Goal: Transaction & Acquisition: Purchase product/service

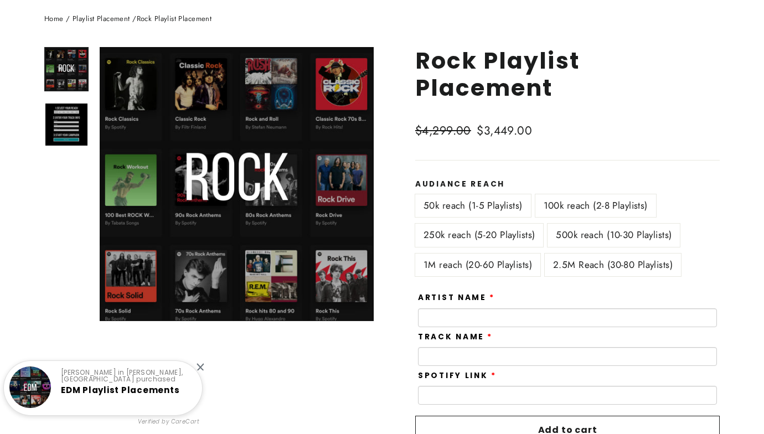
scroll to position [109, 0]
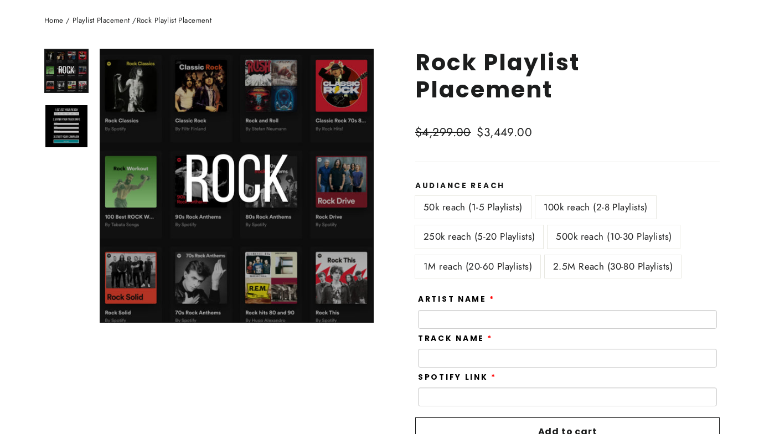
click at [501, 237] on label "250k reach (5-20 Playlists)" at bounding box center [479, 236] width 128 height 23
click at [562, 204] on label "100k reach (2-8 Playlists)" at bounding box center [595, 207] width 121 height 23
click at [574, 236] on label "500k reach (10-30 Playlists)" at bounding box center [613, 236] width 132 height 23
click at [507, 265] on label "1M reach (20-60 Playlists)" at bounding box center [477, 266] width 125 height 23
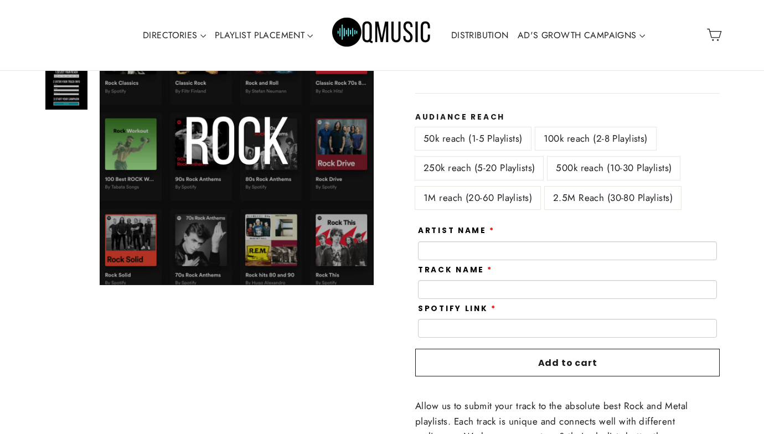
scroll to position [175, 0]
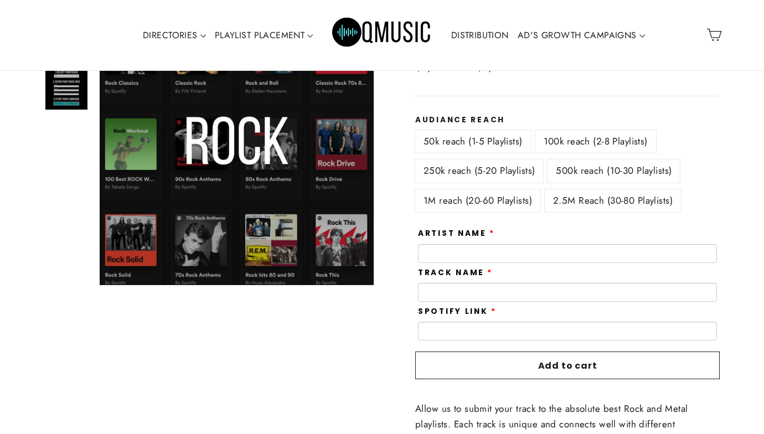
click at [592, 196] on label "2.5M Reach (30-80 Playlists)" at bounding box center [613, 200] width 136 height 23
click at [575, 138] on label "100k reach (2-8 Playlists)" at bounding box center [595, 141] width 121 height 23
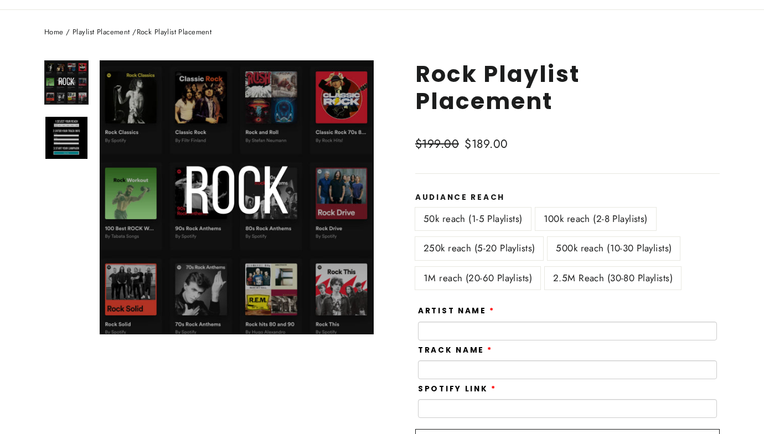
scroll to position [96, 0]
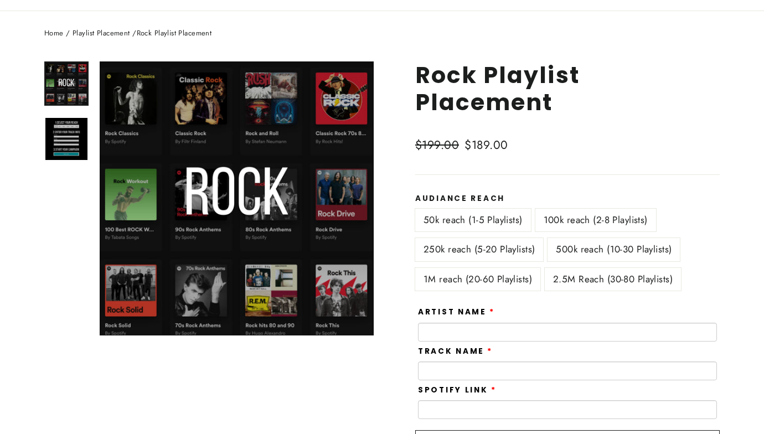
click at [472, 225] on label "50k reach (1-5 Playlists)" at bounding box center [473, 220] width 116 height 23
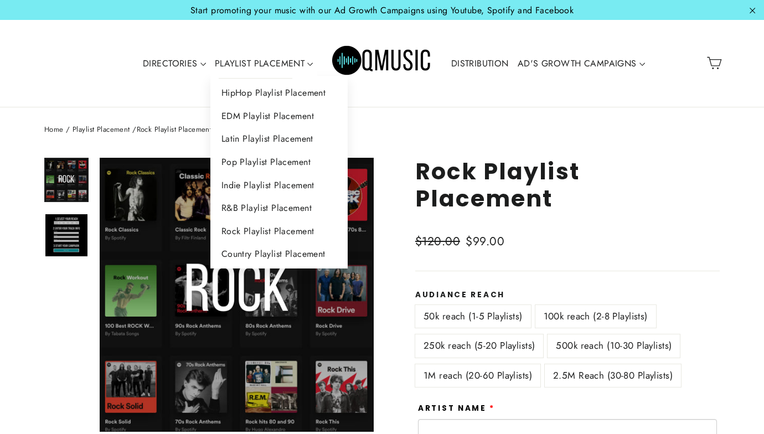
click at [292, 68] on link "PLAYLIST PLACEMENT" at bounding box center [263, 63] width 107 height 25
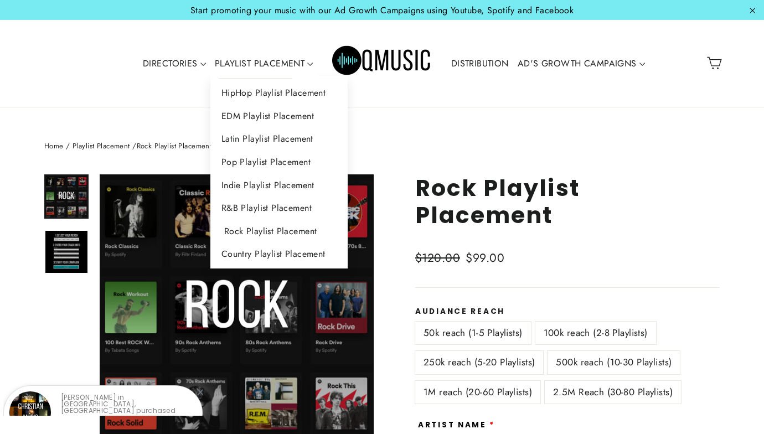
click at [270, 230] on link "Rock Playlist Placement" at bounding box center [279, 231] width 138 height 23
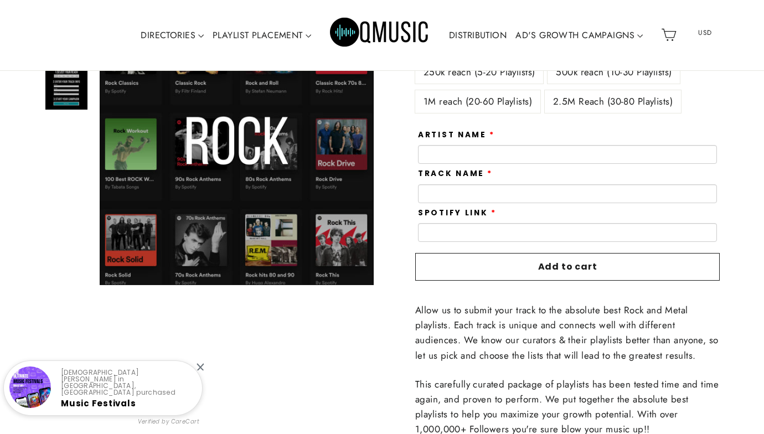
scroll to position [272, 0]
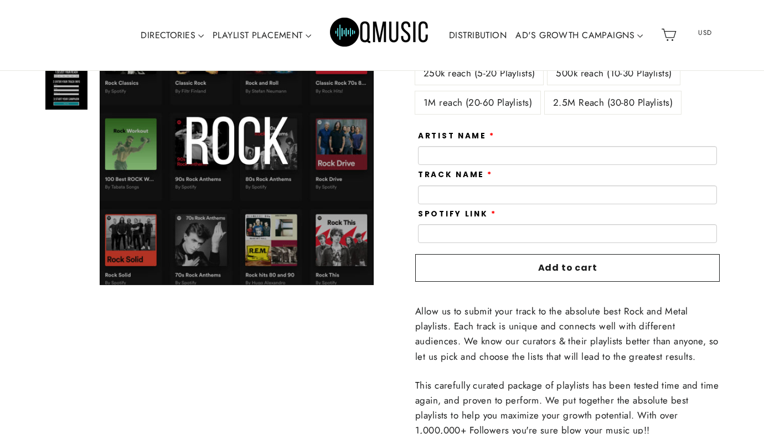
click at [617, 92] on label "2.5M Reach (30-80 Playlists)" at bounding box center [613, 102] width 136 height 23
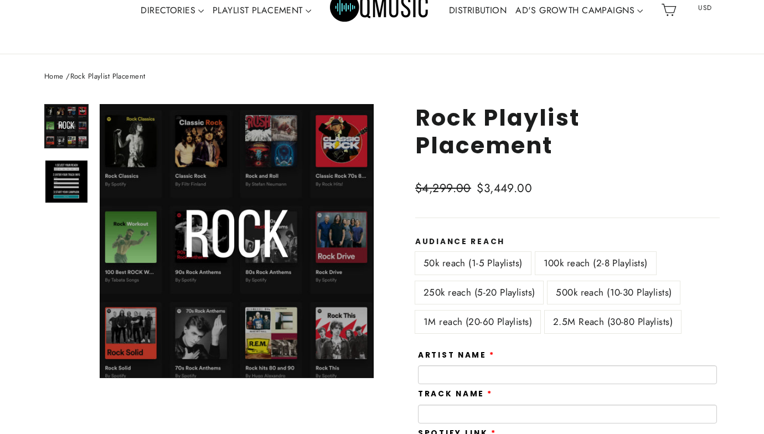
scroll to position [52, 0]
